Goal: Task Accomplishment & Management: Manage account settings

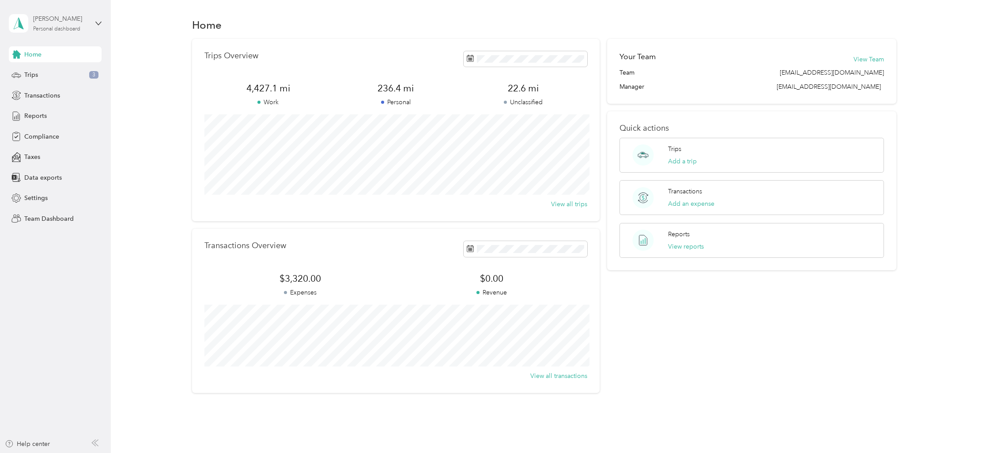
click at [64, 25] on div "[PERSON_NAME] Personal dashboard" at bounding box center [60, 23] width 55 height 18
click at [57, 79] on div "Team dashboard Personal dashboard Log out" at bounding box center [102, 92] width 174 height 56
click at [77, 26] on div "Personal dashboard" at bounding box center [56, 28] width 47 height 5
click at [53, 76] on div "Team dashboard Personal dashboard Log out" at bounding box center [102, 93] width 174 height 56
click at [85, 23] on div "[PERSON_NAME]" at bounding box center [60, 18] width 55 height 9
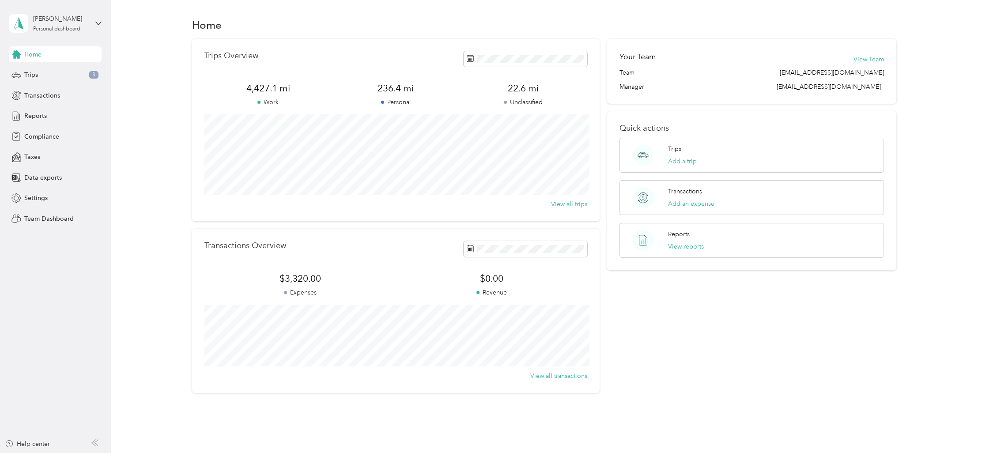
click at [47, 72] on div "Team dashboard" at bounding box center [40, 69] width 47 height 9
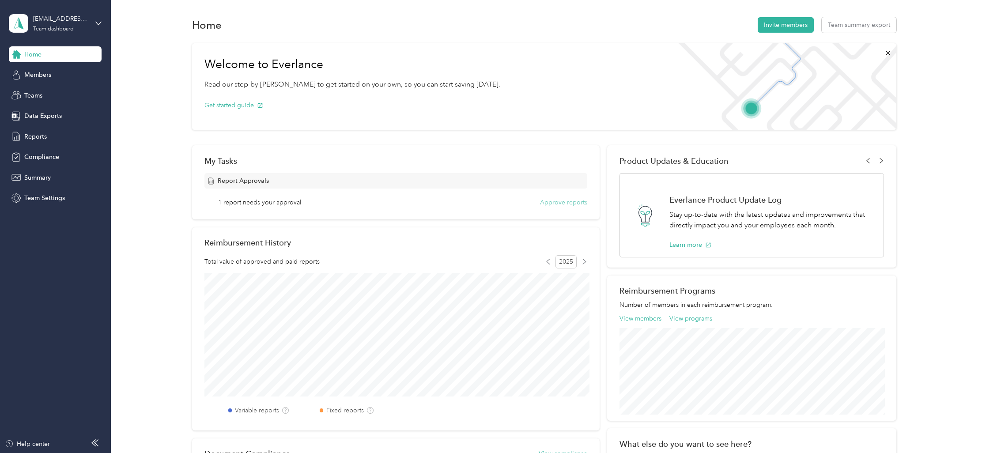
click at [577, 206] on button "Approve reports" at bounding box center [563, 202] width 47 height 9
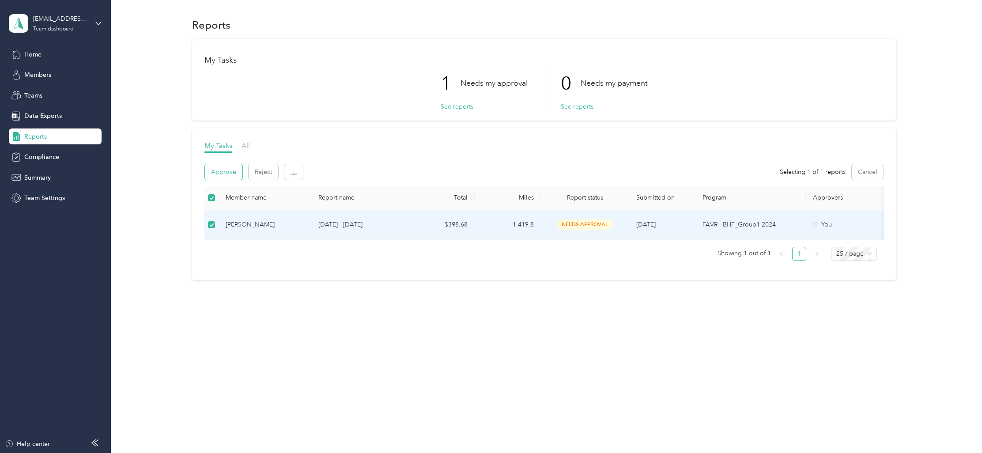
click at [236, 177] on button "Approve" at bounding box center [224, 171] width 38 height 15
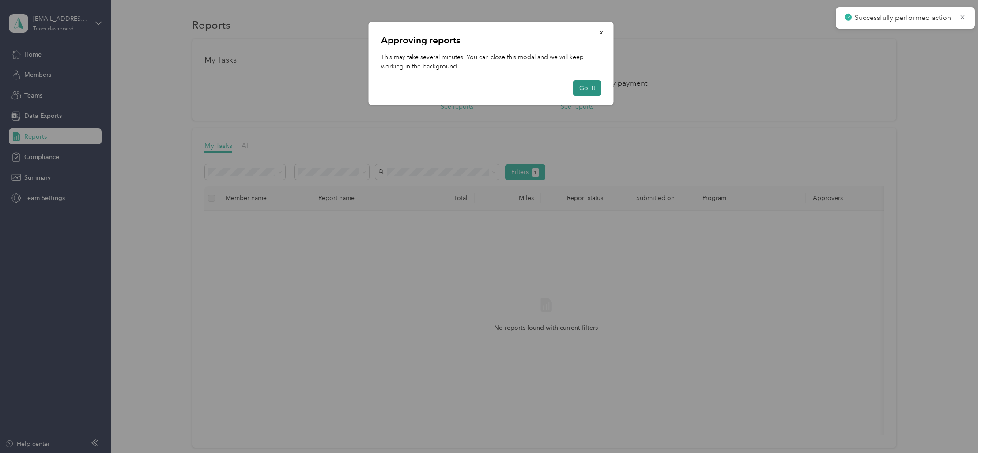
click at [593, 91] on button "Got it" at bounding box center [587, 87] width 28 height 15
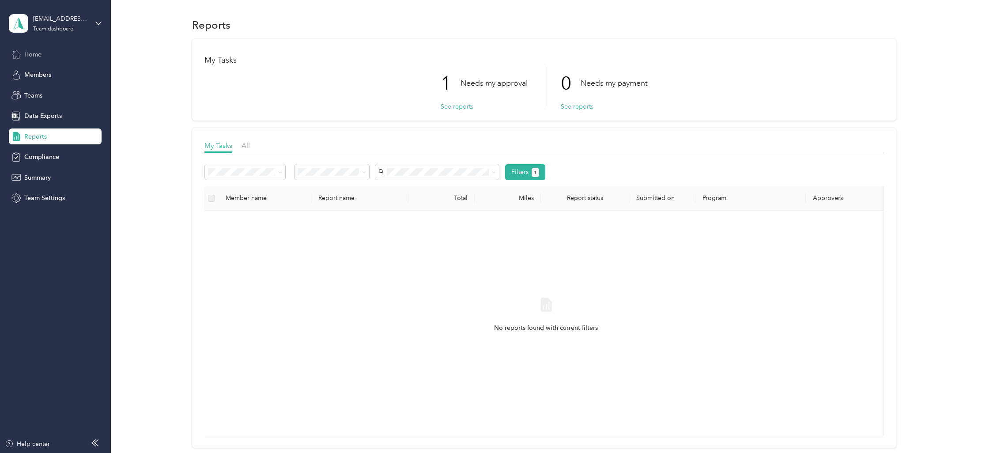
click at [62, 58] on div "Home" at bounding box center [55, 54] width 93 height 16
